Goal: Task Accomplishment & Management: Use online tool/utility

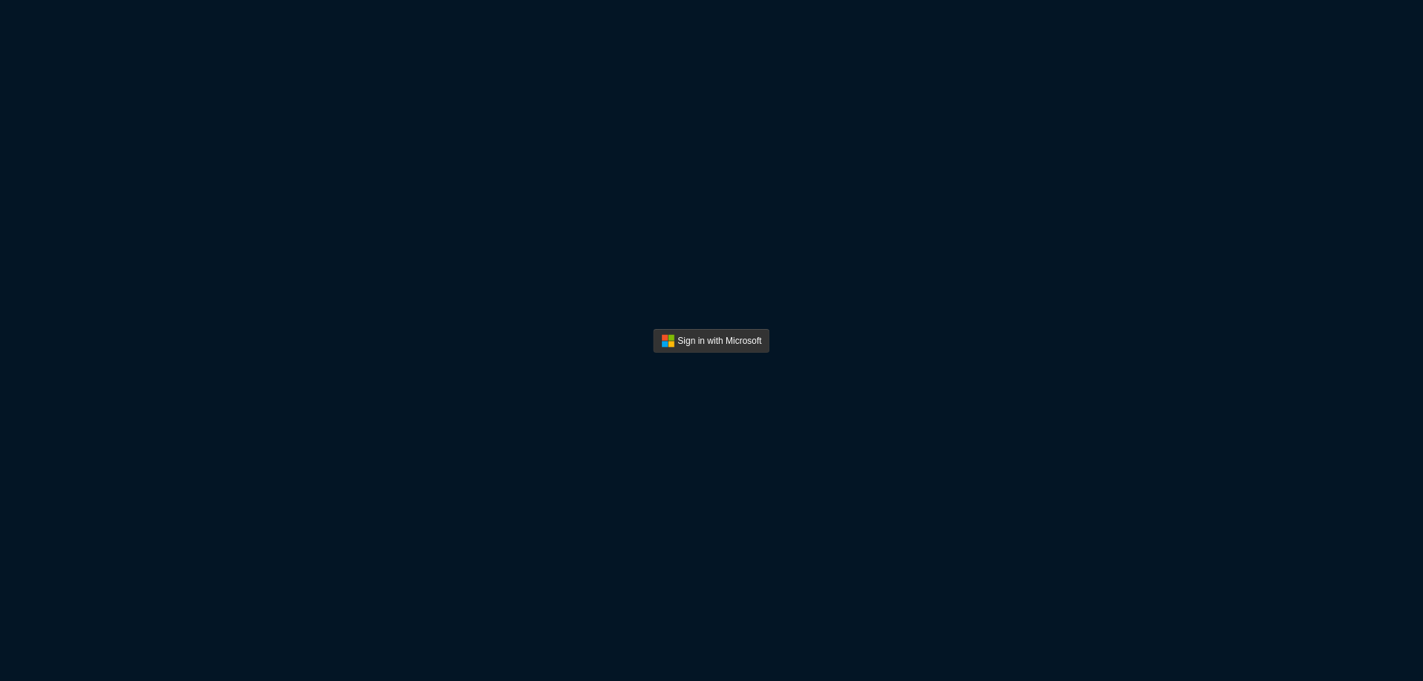
click at [723, 333] on button "Sign In" at bounding box center [711, 341] width 116 height 24
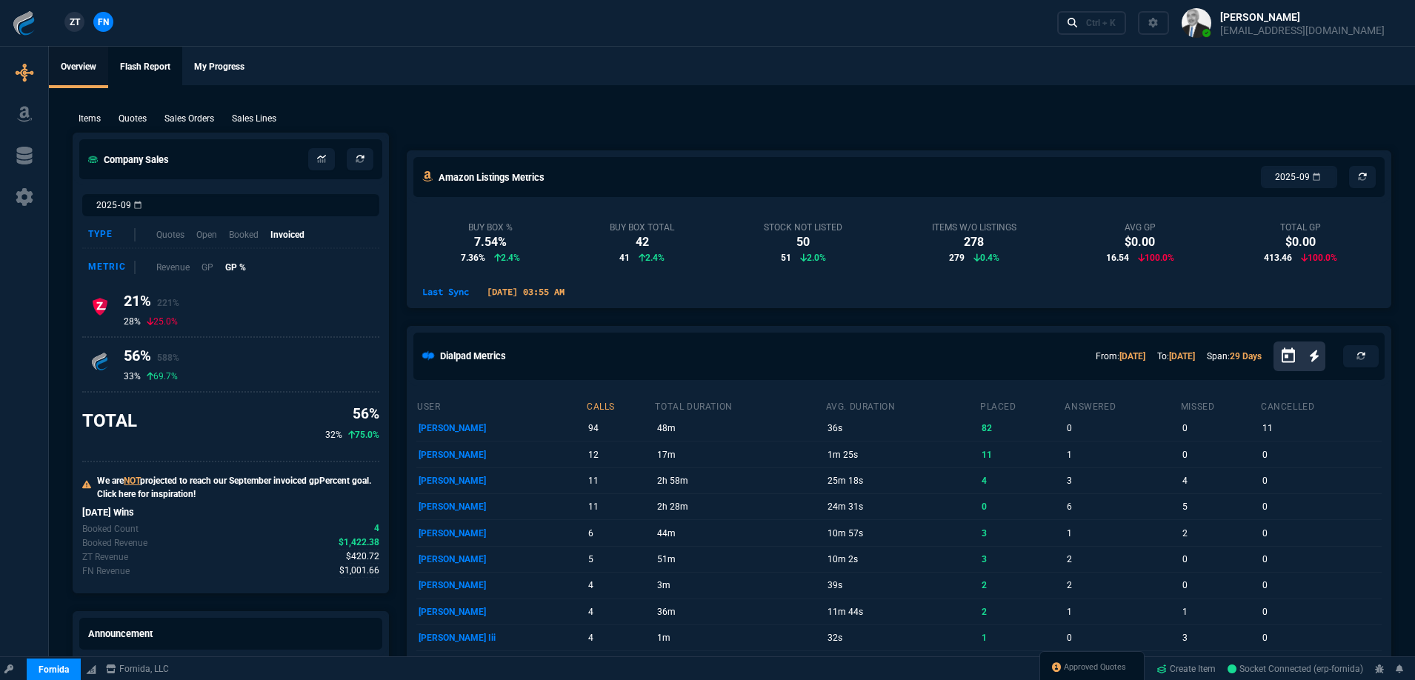
click at [149, 71] on link "Flash Report" at bounding box center [145, 67] width 74 height 41
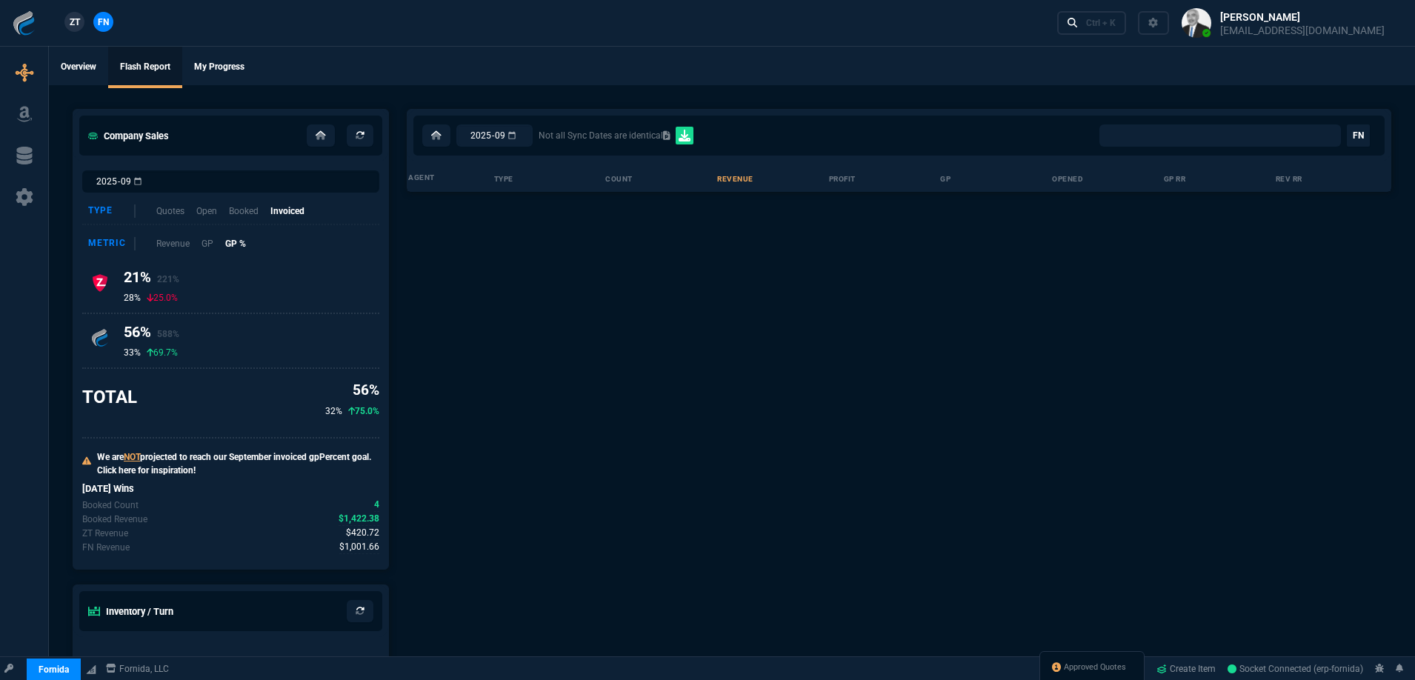
select select "0:"
click at [1240, 24] on button at bounding box center [1283, 23] width 228 height 46
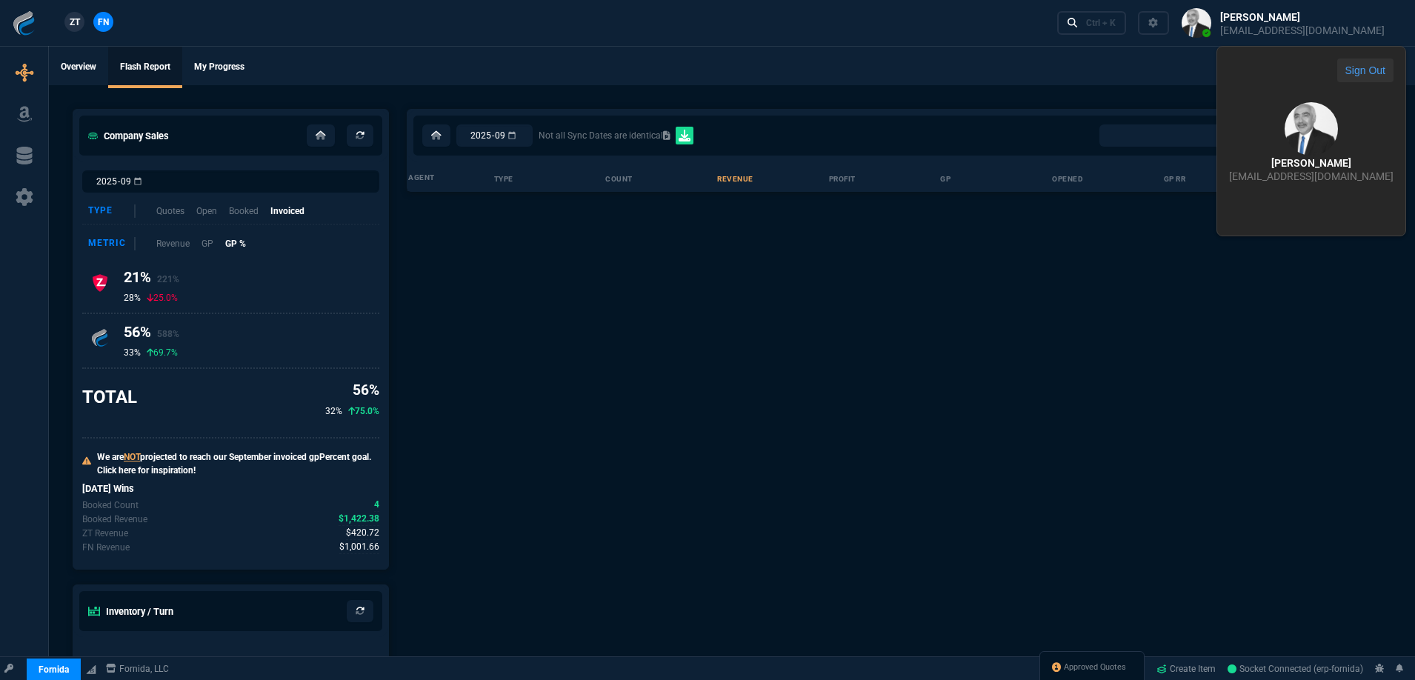
click at [1337, 76] on button "Sign Out" at bounding box center [1365, 71] width 56 height 24
